Goal: Task Accomplishment & Management: Complete application form

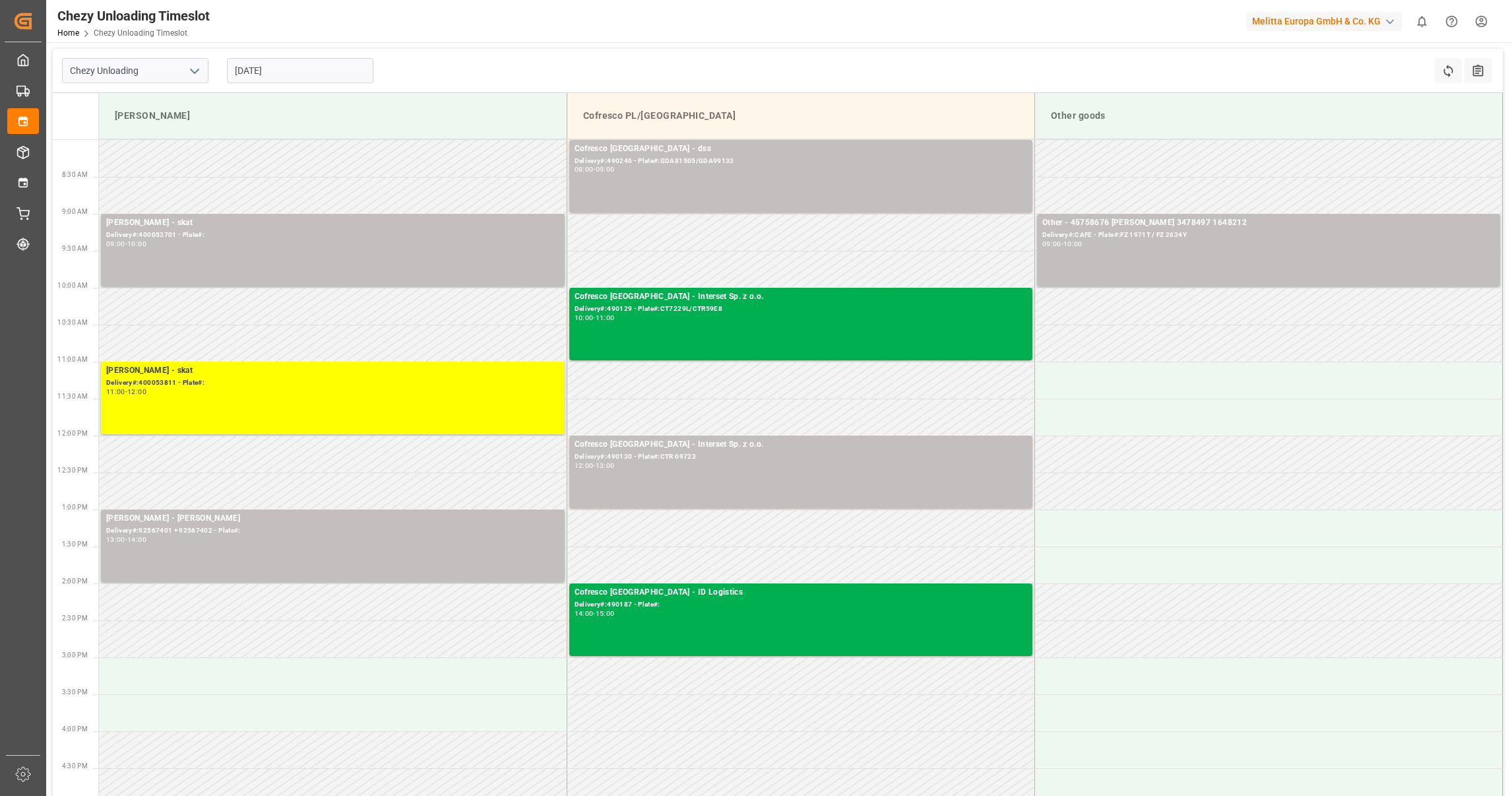
click at [184, 70] on button "open menu" at bounding box center [194, 71] width 20 height 21
click at [199, 65] on icon "close menu" at bounding box center [194, 71] width 16 height 16
click at [196, 66] on icon "open menu" at bounding box center [194, 71] width 16 height 16
click at [176, 133] on div "Inbound AT" at bounding box center [135, 129] width 145 height 30
type input "Inbound AT"
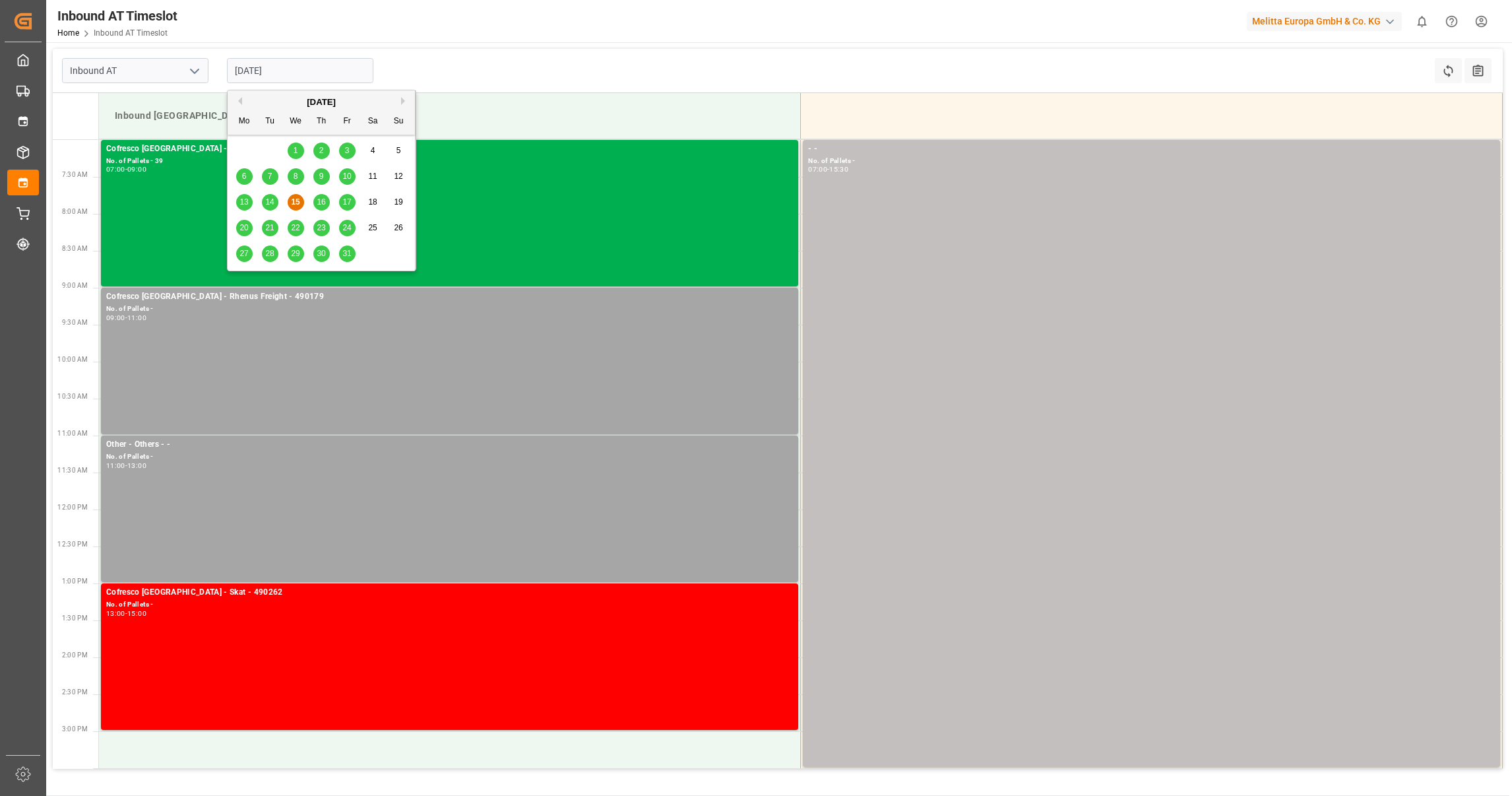
click at [332, 64] on input "[DATE]" at bounding box center [300, 71] width 146 height 25
click at [323, 204] on span "16" at bounding box center [320, 202] width 8 height 9
type input "[DATE]"
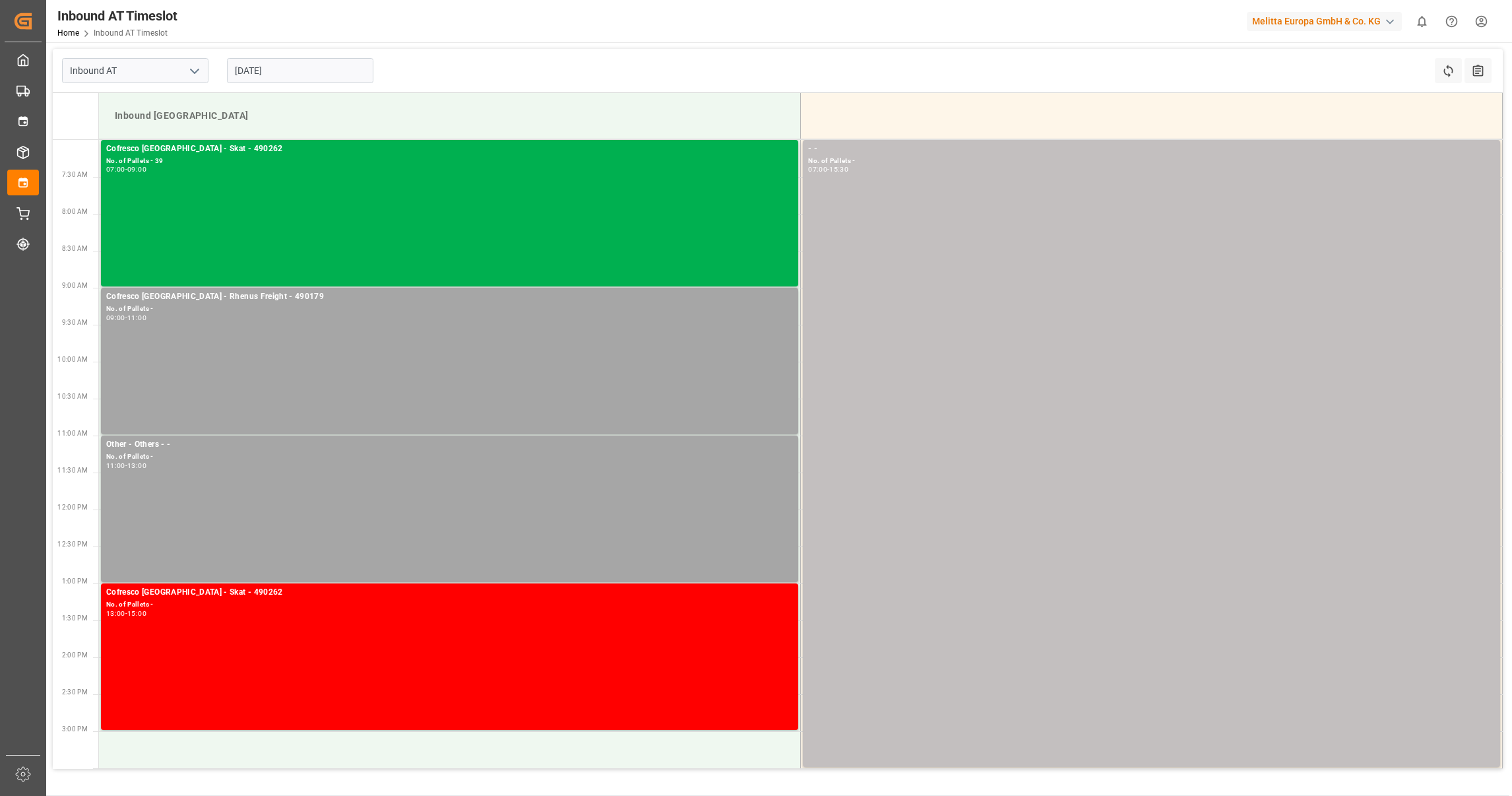
click at [277, 69] on input "[DATE]" at bounding box center [300, 71] width 146 height 25
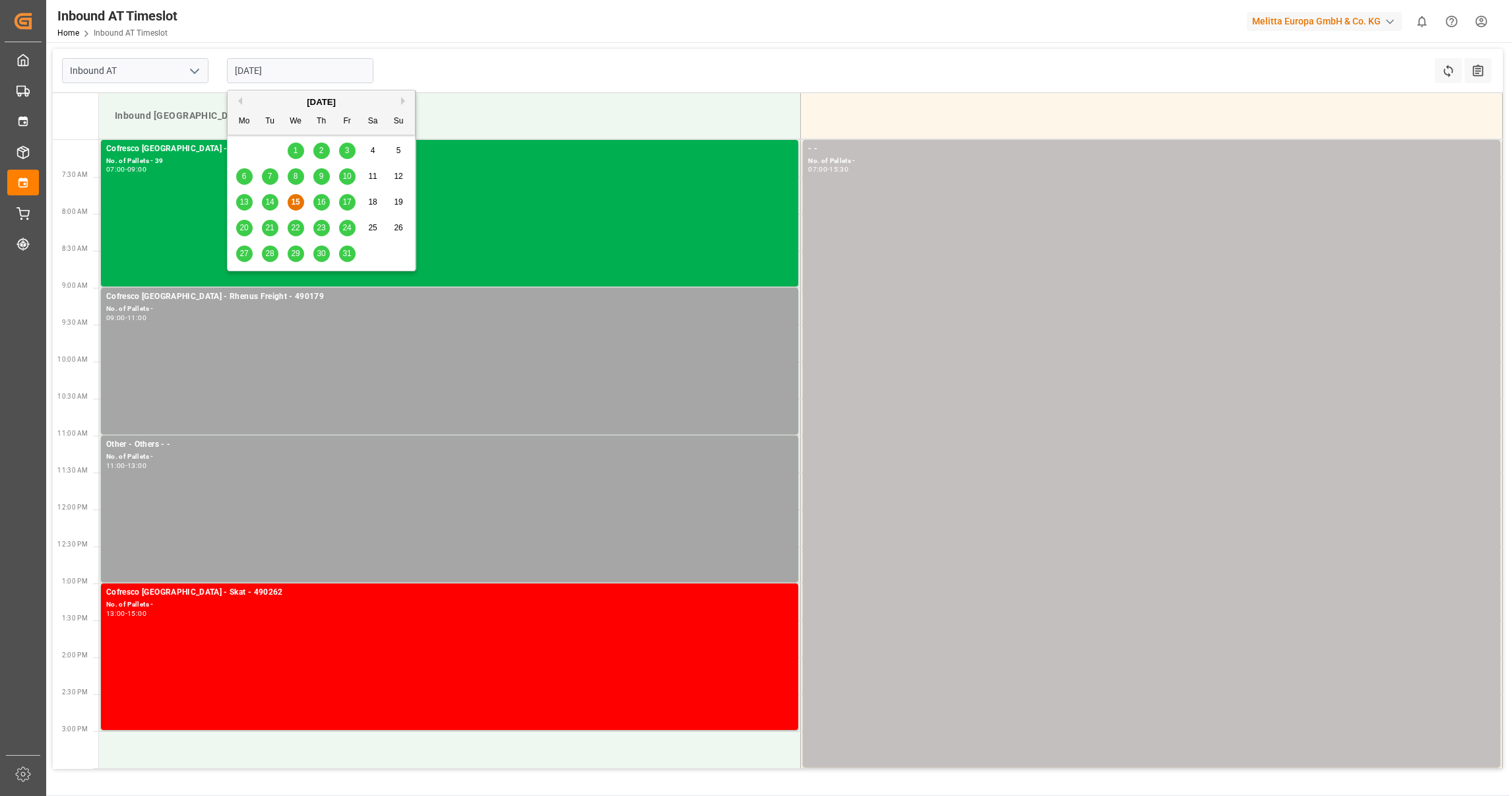
click at [324, 206] on div "16" at bounding box center [321, 203] width 16 height 16
type input "[DATE]"
